Goal: Communication & Community: Answer question/provide support

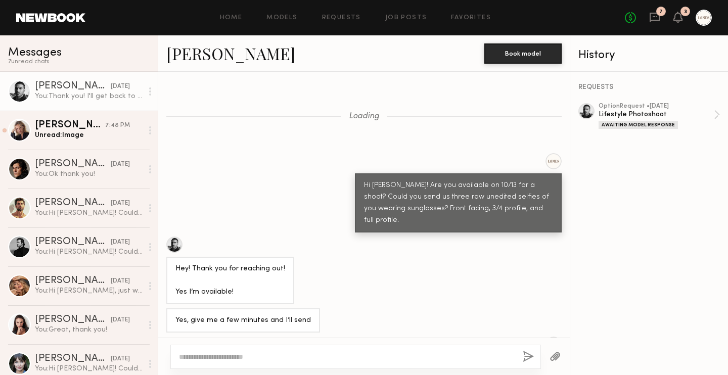
scroll to position [2156, 0]
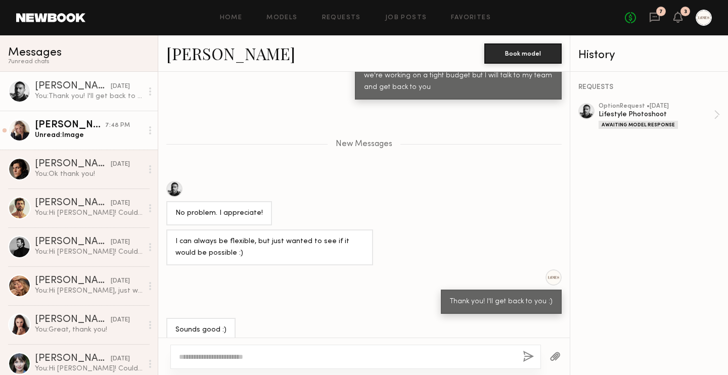
click at [70, 125] on div "[PERSON_NAME]" at bounding box center [70, 125] width 70 height 10
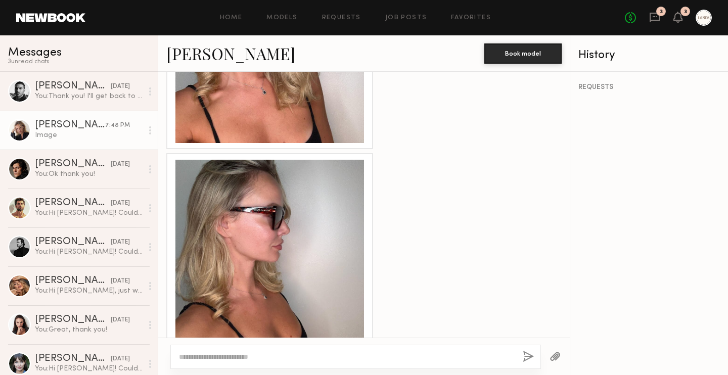
scroll to position [960, 0]
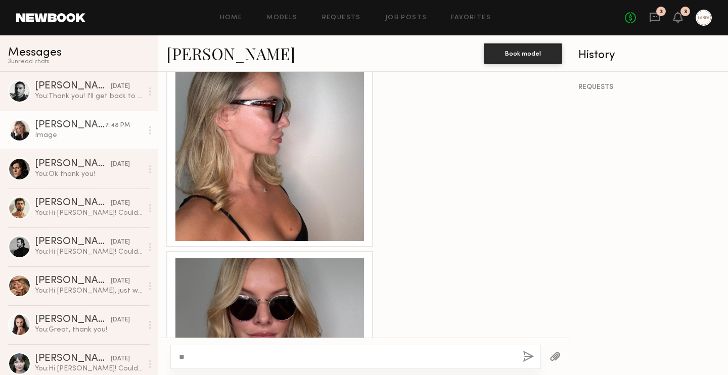
type textarea "*"
type textarea "**********"
click at [530, 352] on button "button" at bounding box center [527, 357] width 11 height 13
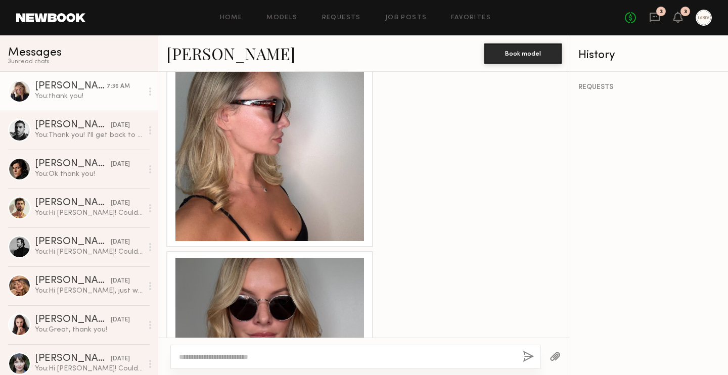
scroll to position [1655, 0]
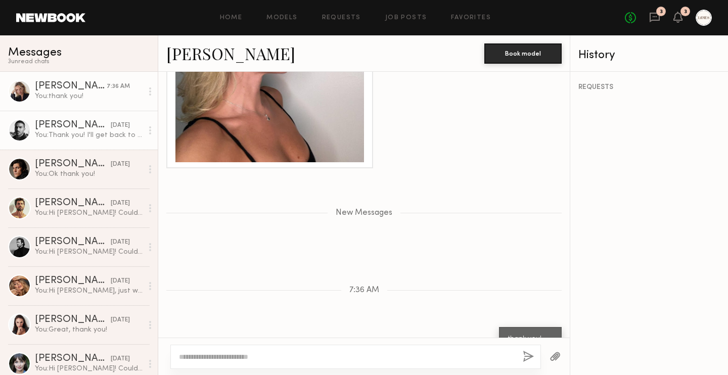
click at [64, 137] on div "You: Thank you! I'll get back to you :)" at bounding box center [89, 135] width 108 height 10
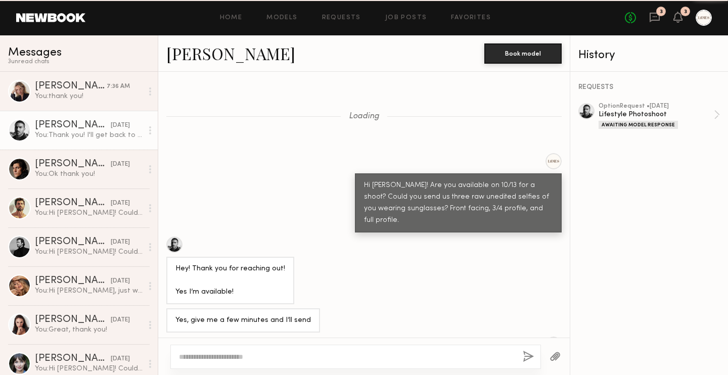
scroll to position [2080, 0]
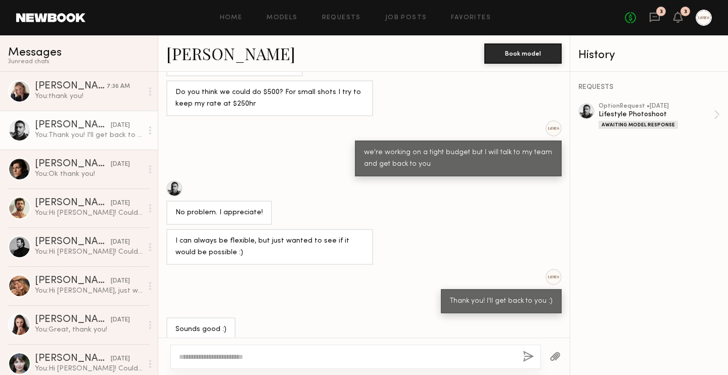
click at [658, 15] on div "3" at bounding box center [661, 12] width 10 height 10
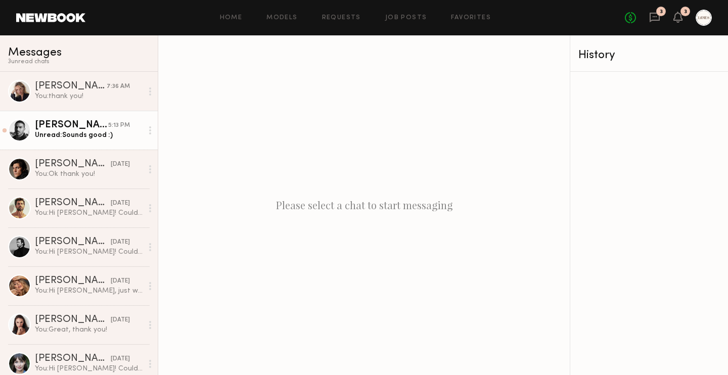
click at [68, 138] on div "Unread: Sounds good :)" at bounding box center [89, 135] width 108 height 10
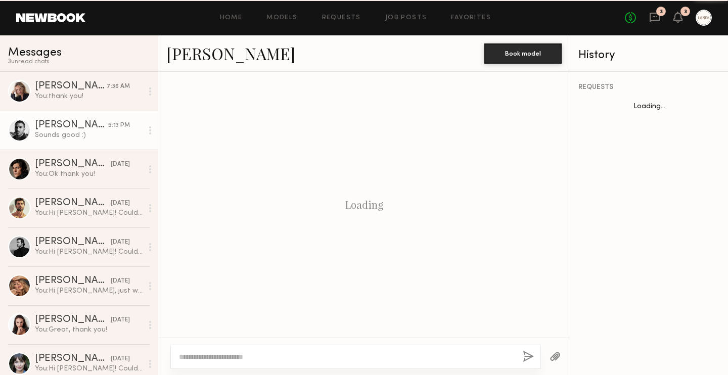
scroll to position [270, 0]
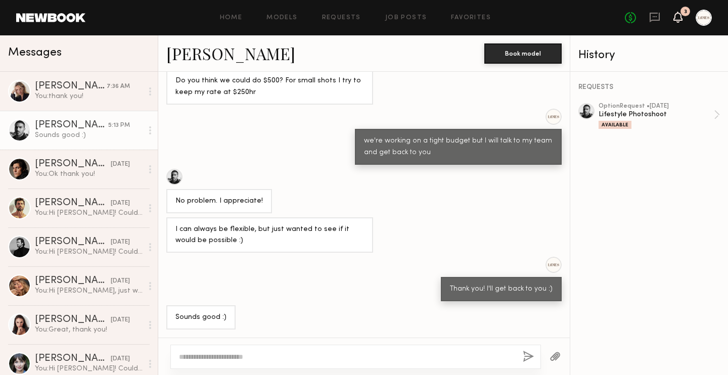
click at [679, 14] on icon at bounding box center [678, 16] width 8 height 7
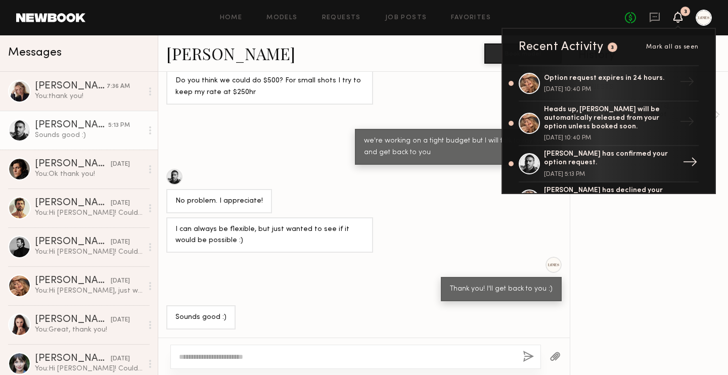
click at [668, 170] on div "[PERSON_NAME] has confirmed your option request. [DATE] 5:13 PM" at bounding box center [609, 163] width 131 height 27
